Goal: Download file/media

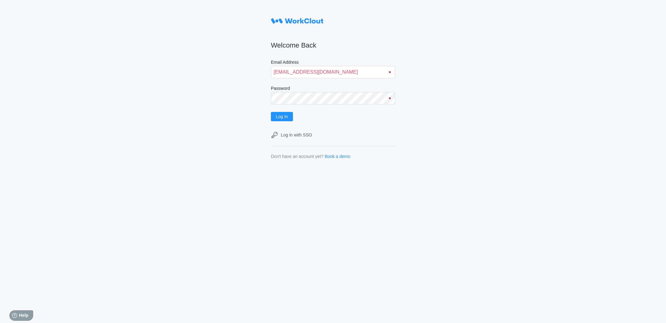
type input "[EMAIL_ADDRESS][DOMAIN_NAME]"
click at [271, 112] on button "Log In" at bounding box center [282, 116] width 22 height 9
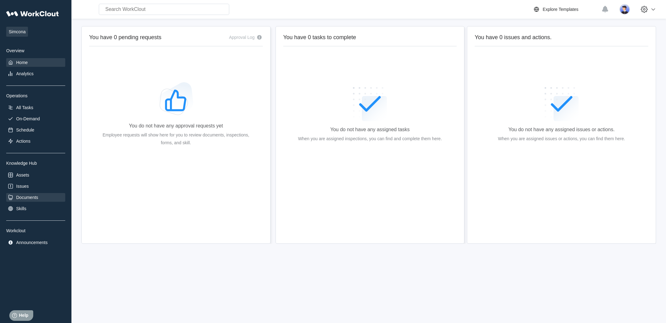
click at [21, 199] on div "Documents" at bounding box center [27, 197] width 22 height 5
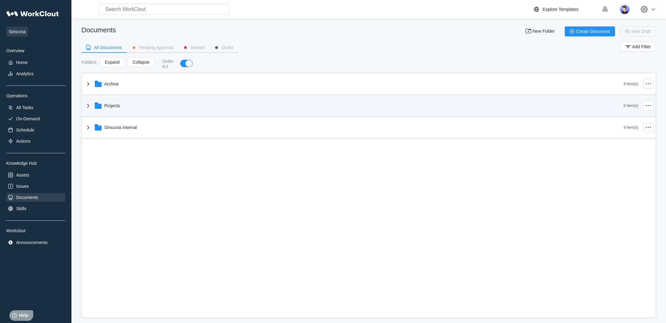
click at [115, 112] on div "Projects" at bounding box center [354, 106] width 539 height 16
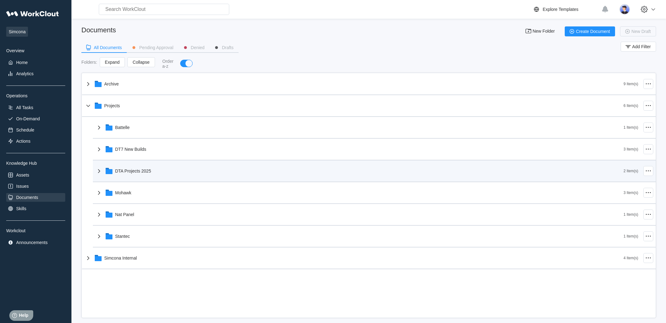
click at [137, 172] on div "DTA Projects 2025" at bounding box center [133, 170] width 36 height 5
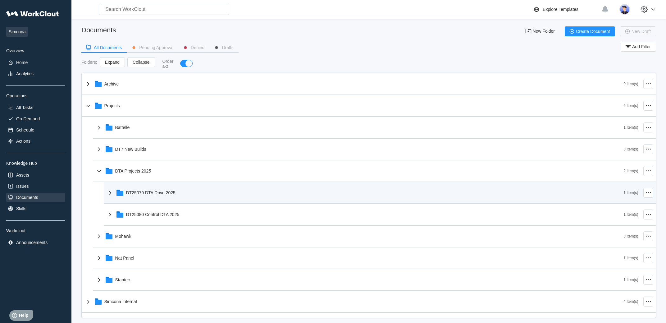
click at [123, 196] on icon at bounding box center [120, 193] width 7 height 5
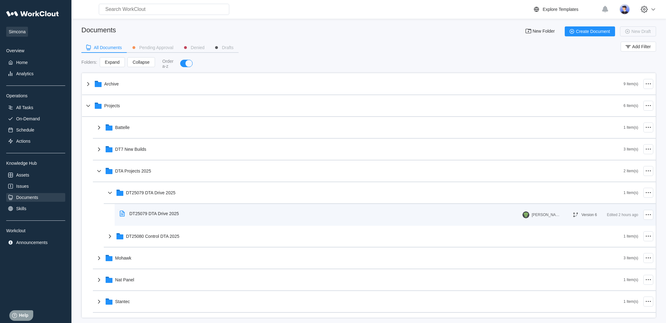
click at [140, 216] on div "DT25079 DTA Drive 2025" at bounding box center [154, 213] width 49 height 5
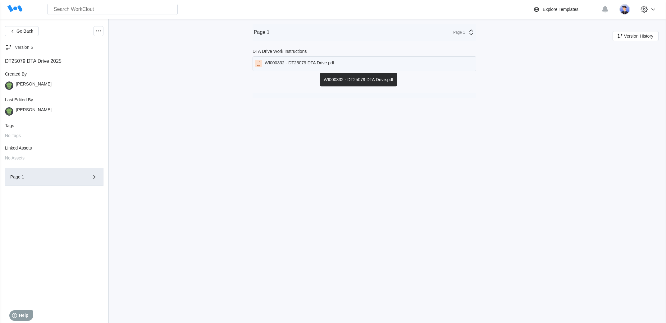
click at [279, 70] on div "WI000332 - DT25079 DTA Drive.pdf" at bounding box center [365, 63] width 224 height 15
